Goal: Task Accomplishment & Management: Manage account settings

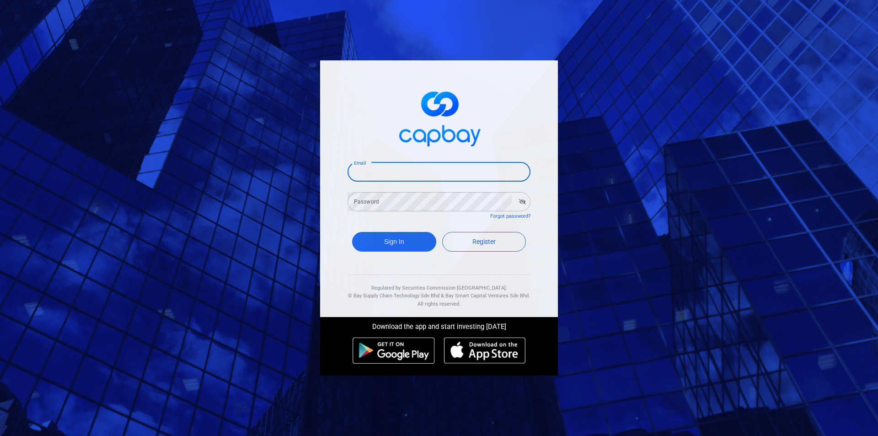
drag, startPoint x: 359, startPoint y: 173, endPoint x: 365, endPoint y: 173, distance: 5.9
click at [360, 173] on input "Email" at bounding box center [439, 171] width 183 height 19
type input "[EMAIL_ADDRESS][PERSON_NAME][DOMAIN_NAME]"
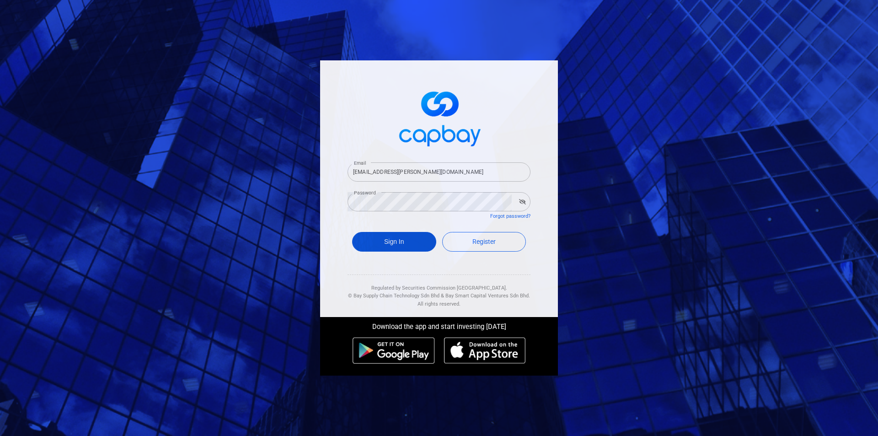
click at [389, 244] on button "Sign In" at bounding box center [394, 242] width 84 height 20
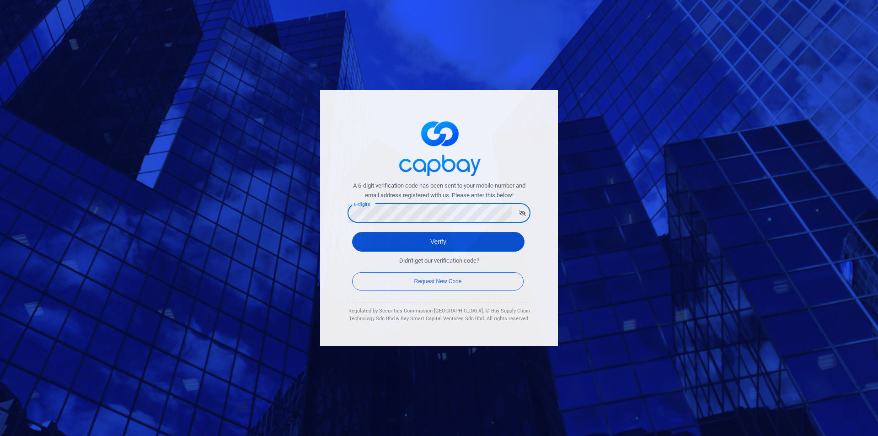
click at [374, 242] on button "Verify" at bounding box center [438, 242] width 172 height 20
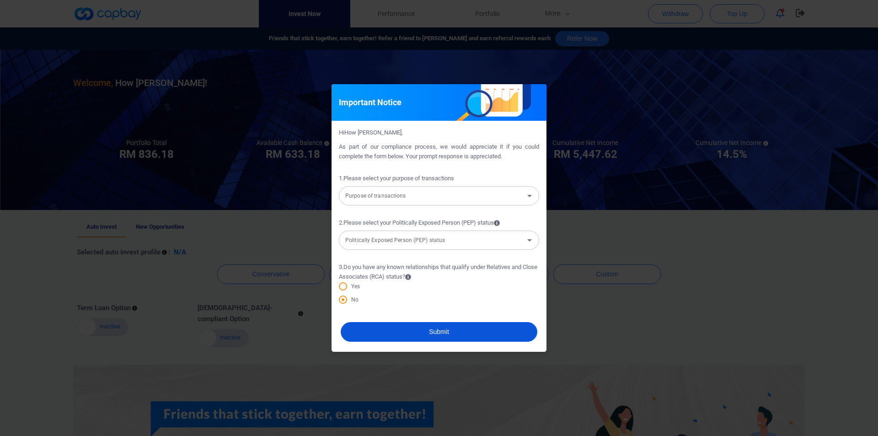
click at [457, 330] on button "Submit" at bounding box center [439, 332] width 197 height 20
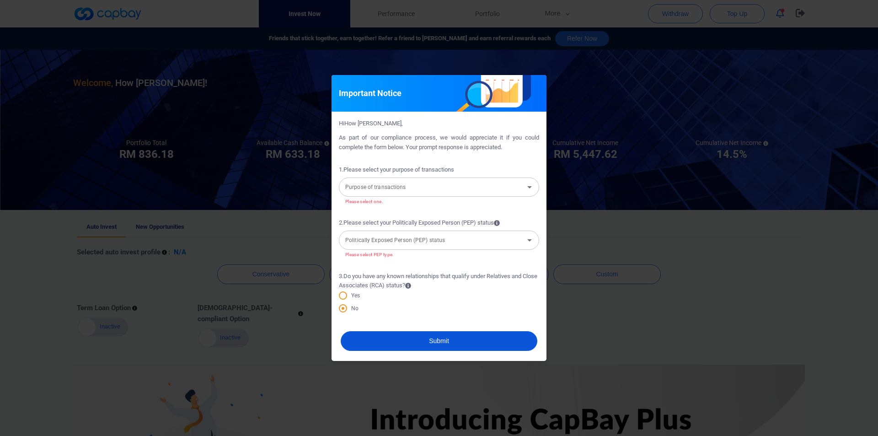
click at [529, 185] on icon "Open" at bounding box center [529, 187] width 11 height 11
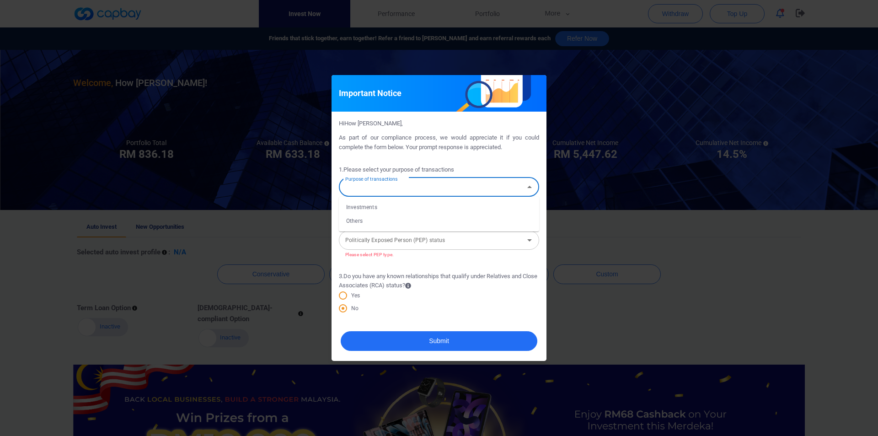
click at [354, 204] on li "Investments" at bounding box center [439, 207] width 200 height 14
type input "Investments"
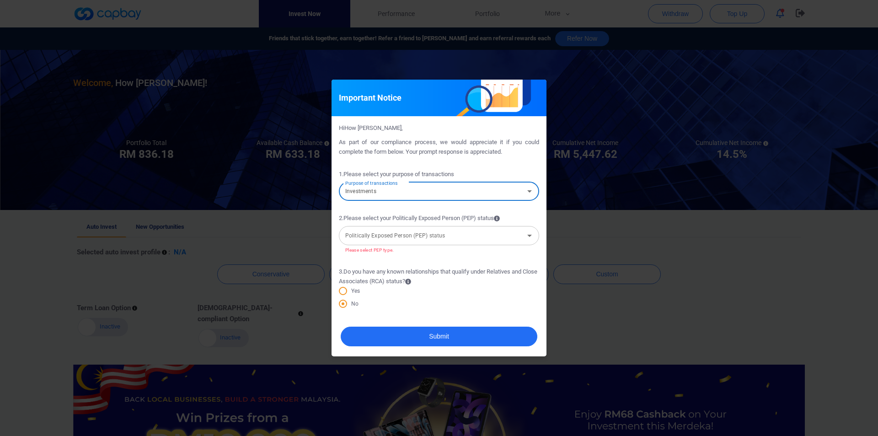
click at [532, 237] on icon "Open" at bounding box center [529, 235] width 11 height 11
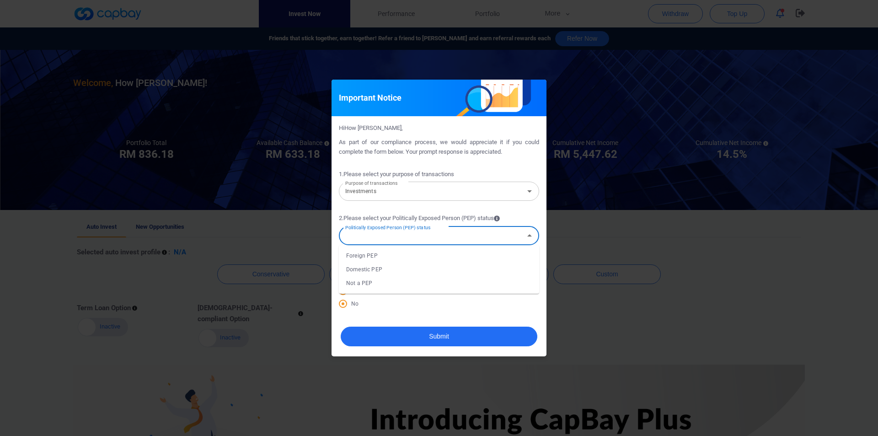
click at [383, 282] on li "Not a PEP" at bounding box center [439, 283] width 200 height 14
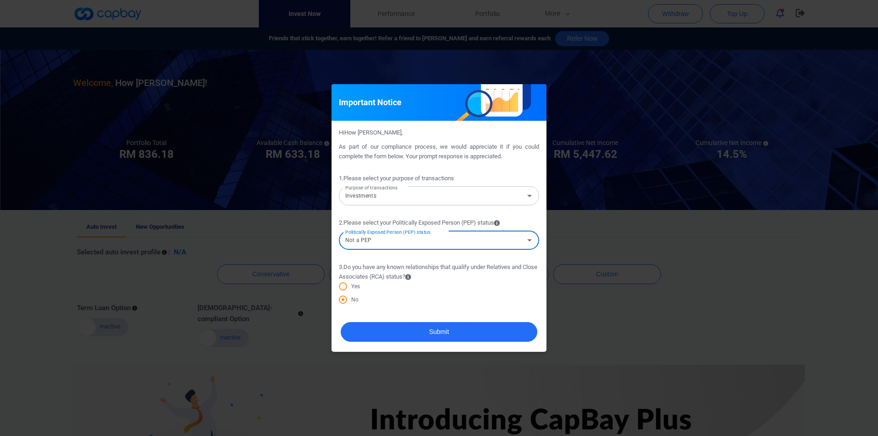
type input "Not a PEP"
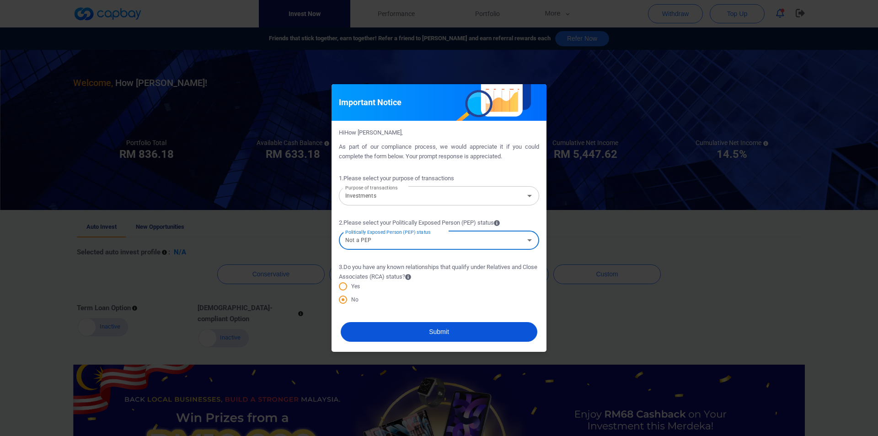
click at [435, 332] on button "Submit" at bounding box center [439, 332] width 197 height 20
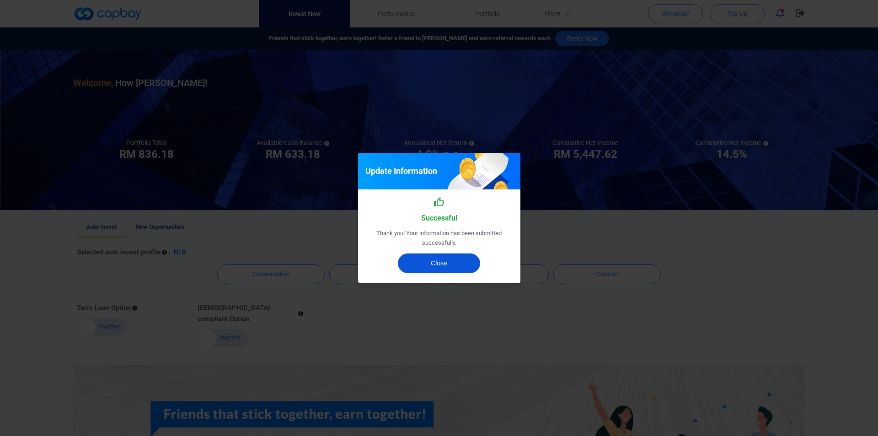
click at [450, 263] on button "Close" at bounding box center [439, 263] width 82 height 20
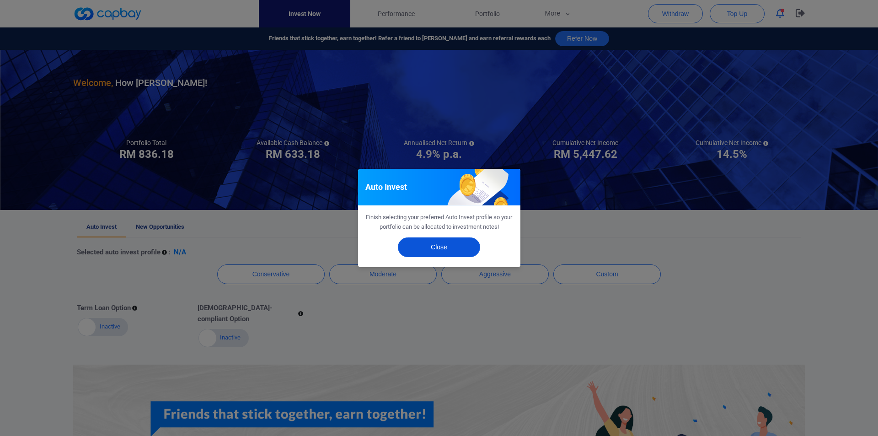
click at [440, 249] on button "Close" at bounding box center [439, 247] width 82 height 20
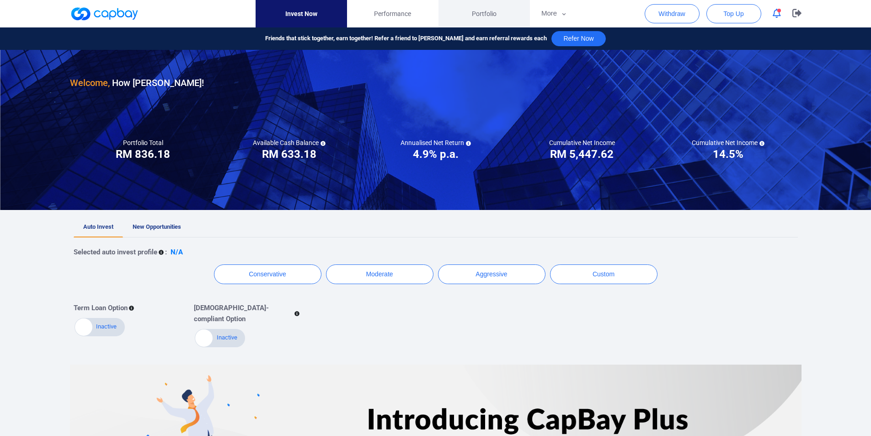
click at [483, 13] on span "Portfolio" at bounding box center [484, 14] width 25 height 10
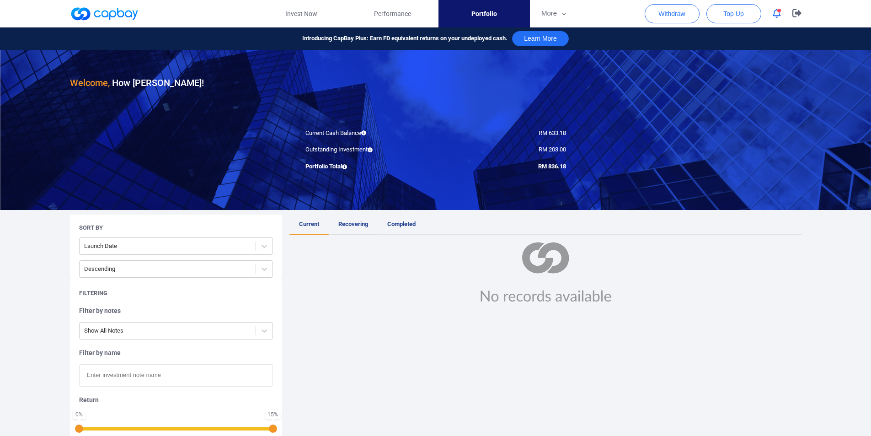
click at [350, 223] on span "Recovering" at bounding box center [353, 223] width 30 height 7
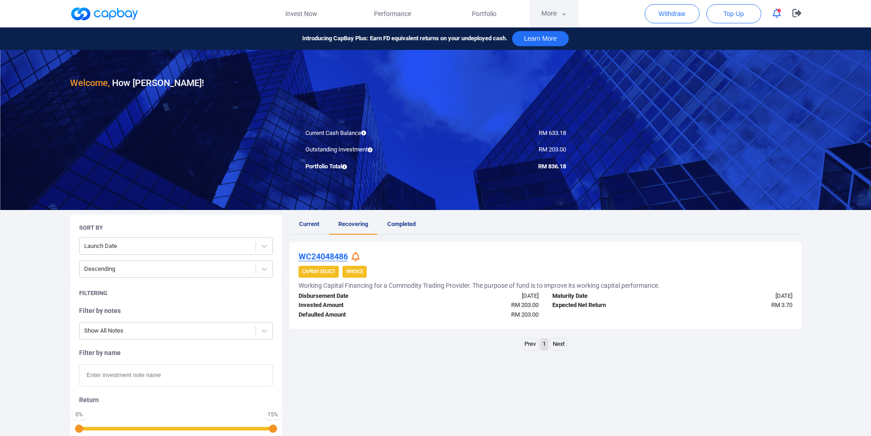
click at [559, 16] on button "More" at bounding box center [554, 13] width 49 height 27
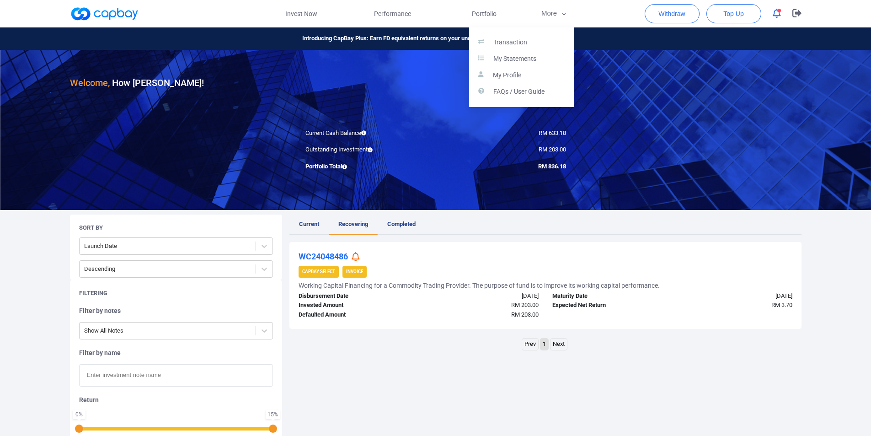
drag, startPoint x: 782, startPoint y: 366, endPoint x: 754, endPoint y: 345, distance: 34.9
click at [780, 365] on button "button" at bounding box center [435, 218] width 871 height 436
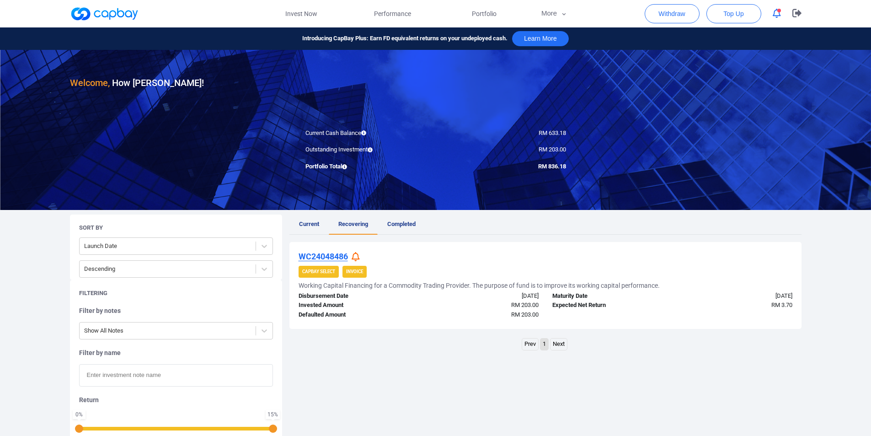
click at [119, 19] on link at bounding box center [104, 13] width 69 height 15
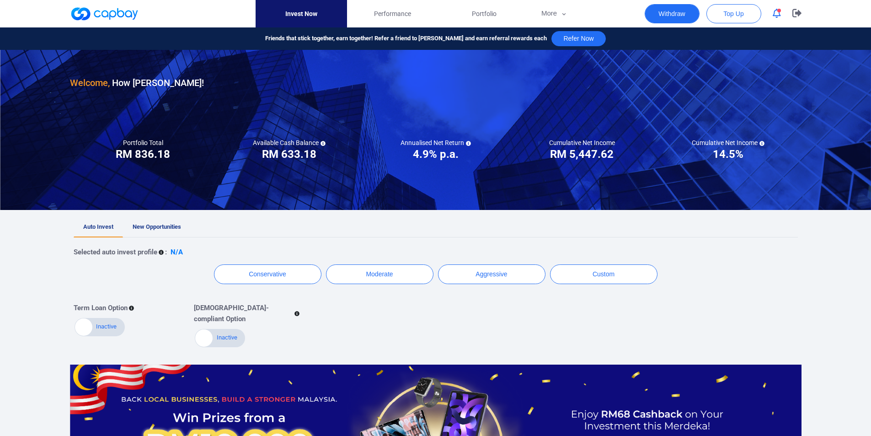
click at [674, 14] on button "Withdraw" at bounding box center [672, 13] width 55 height 19
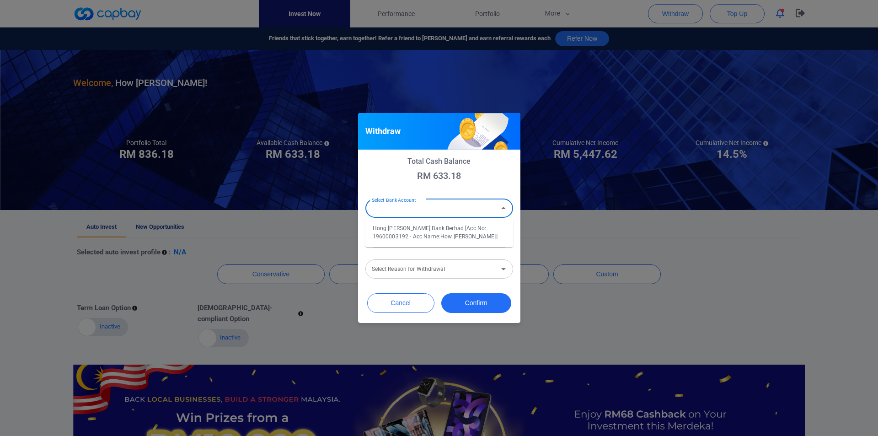
click at [403, 209] on input "Select Bank Account" at bounding box center [431, 208] width 127 height 17
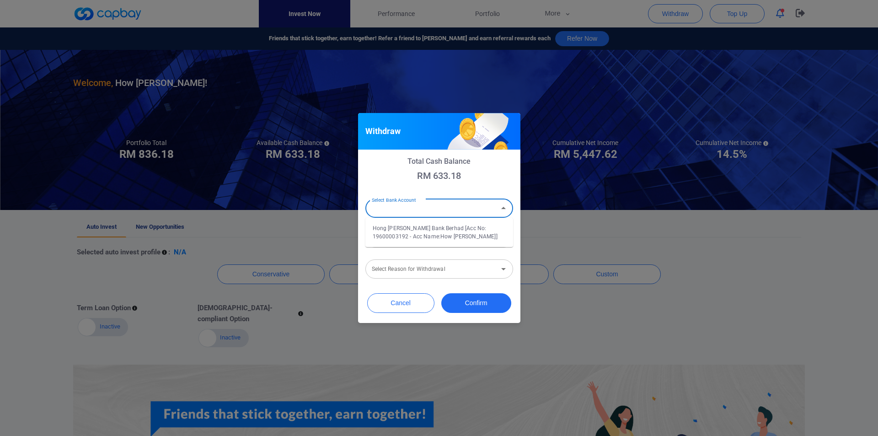
click at [415, 230] on li "Hong [PERSON_NAME] Bank Berhad [Acc No: 19600003192 - Acc Name:How [PERSON_NAME…" at bounding box center [439, 232] width 148 height 22
type input "Hong [PERSON_NAME] Bank Berhad [Acc No: 19600003192 - Acc Name:How [PERSON_NAME…"
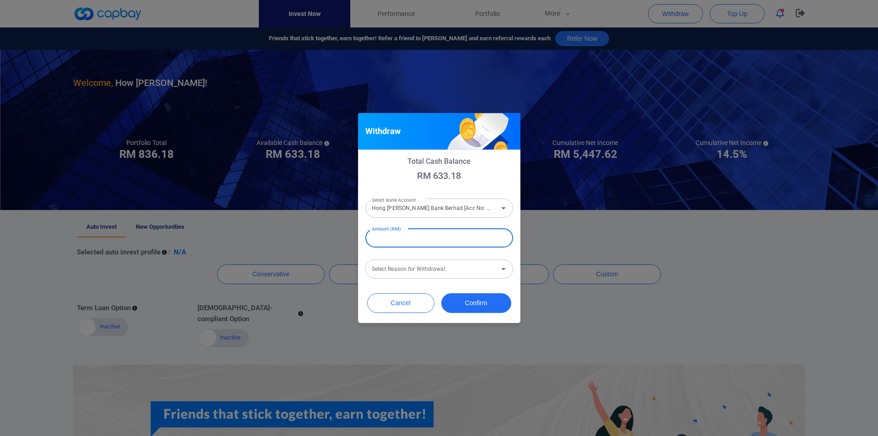
click at [393, 237] on input "Amount (RM)" at bounding box center [439, 237] width 148 height 19
type input "RM 633.18"
click at [413, 269] on div "Select Reason for Withdrawal Select Reason for Withdrawal" at bounding box center [439, 268] width 148 height 21
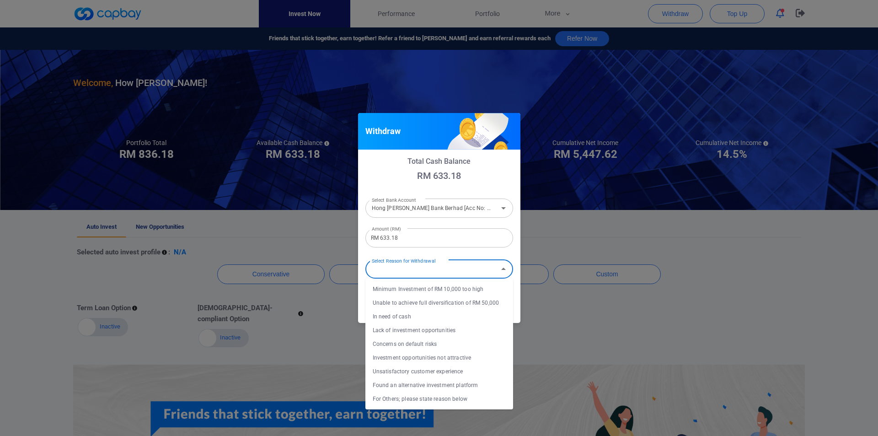
click at [468, 372] on li "Unsatisfactory customer experience" at bounding box center [439, 372] width 148 height 14
type input "Unsatisfactory customer experience"
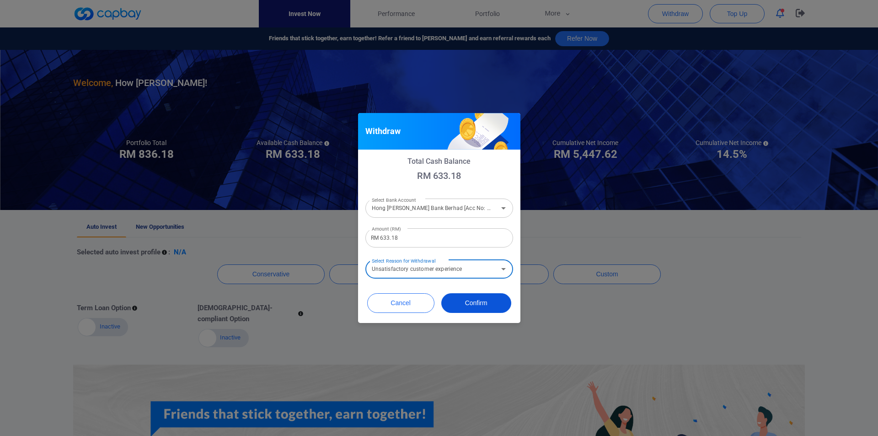
click at [469, 303] on button "Confirm" at bounding box center [476, 303] width 70 height 20
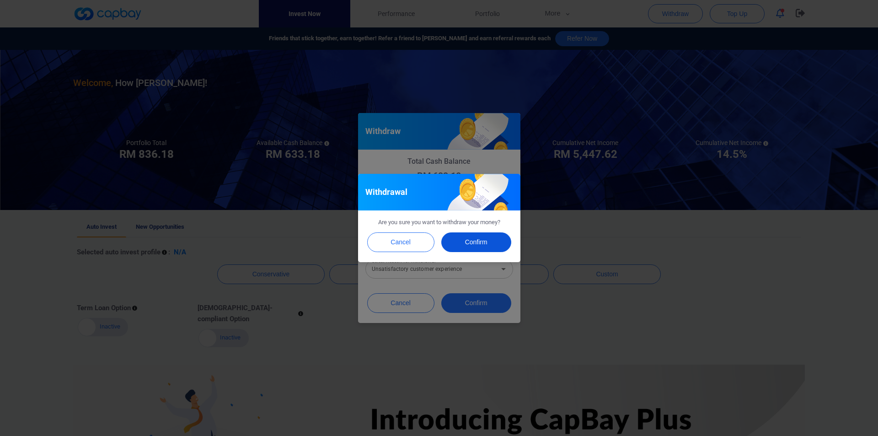
click at [472, 244] on button "Confirm" at bounding box center [476, 242] width 70 height 20
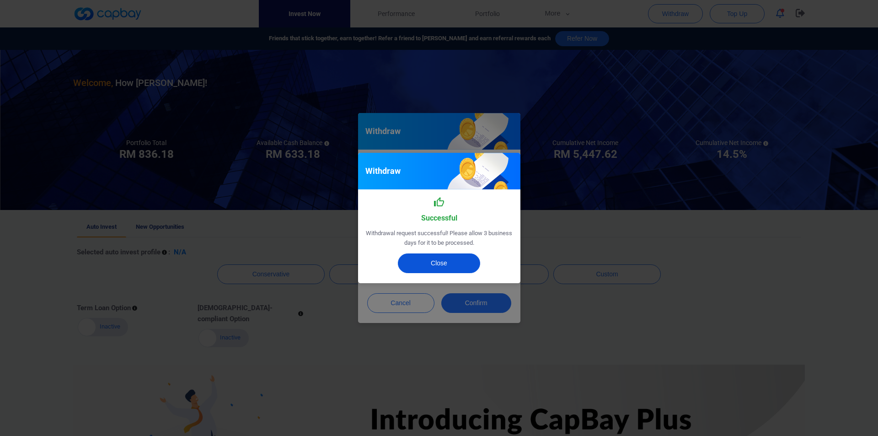
click at [432, 261] on button "Close" at bounding box center [439, 263] width 82 height 20
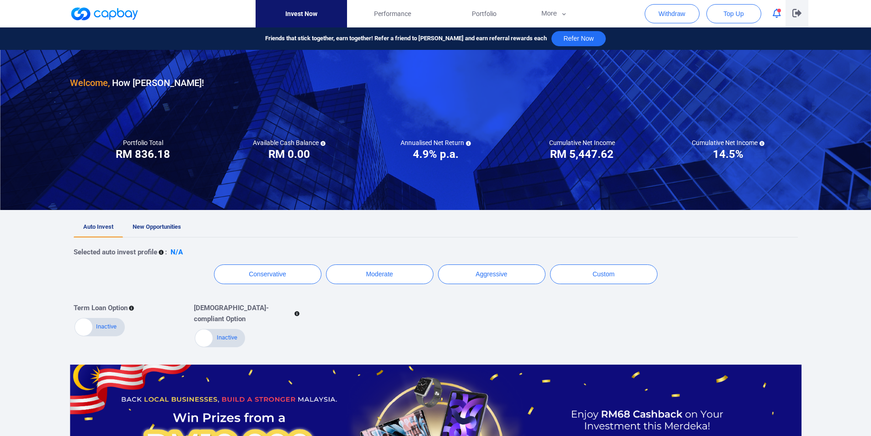
click at [798, 15] on icon "button" at bounding box center [797, 13] width 9 height 9
